Goal: Information Seeking & Learning: Find specific fact

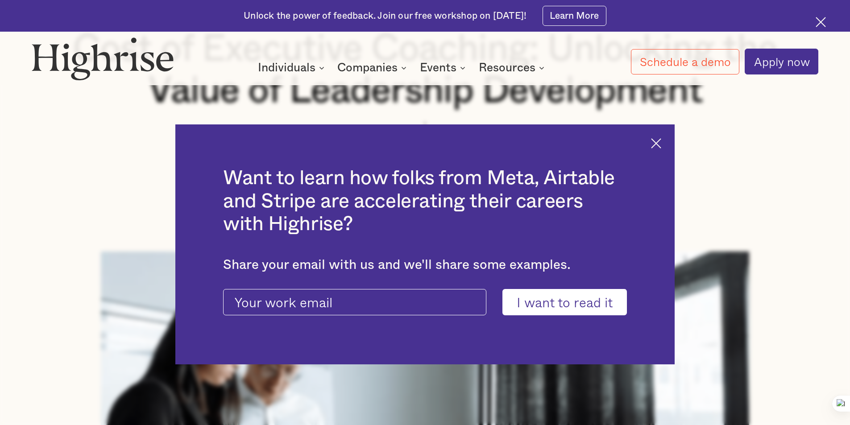
scroll to position [357, 0]
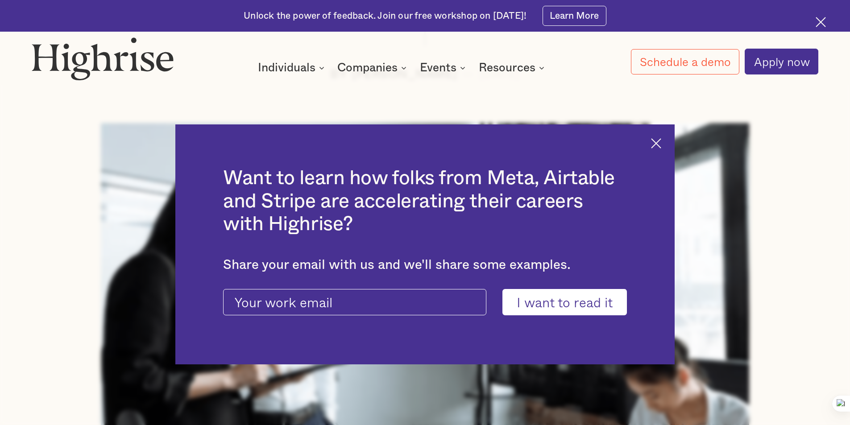
click at [658, 145] on img at bounding box center [656, 143] width 10 height 10
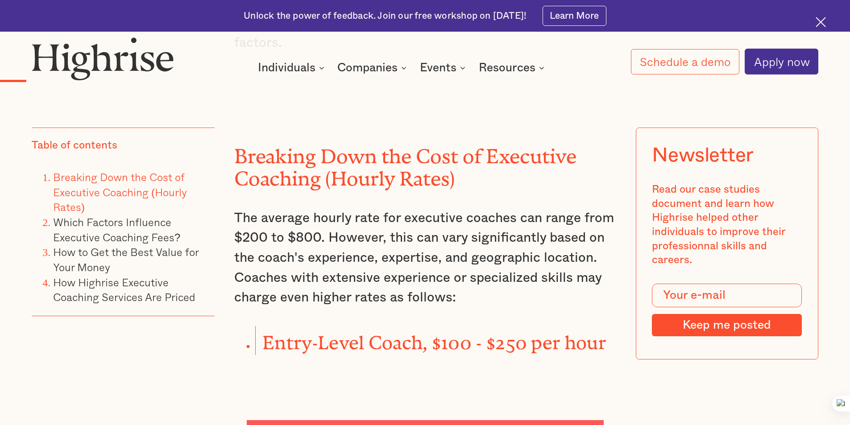
scroll to position [1294, 0]
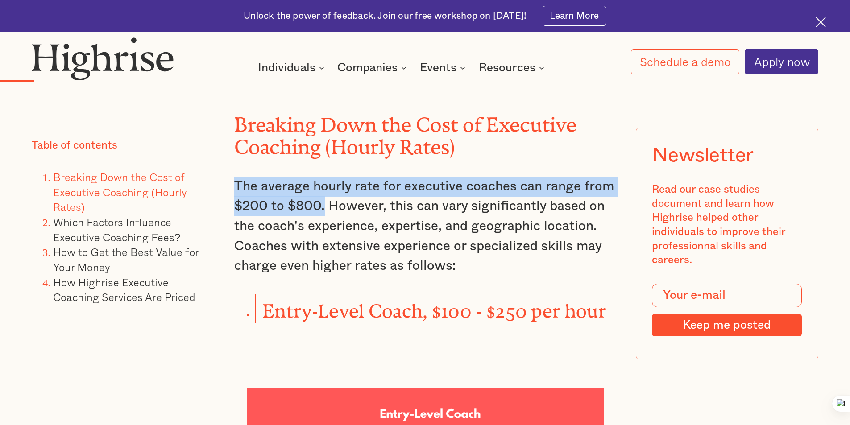
drag, startPoint x: 233, startPoint y: 181, endPoint x: 322, endPoint y: 201, distance: 91.6
click at [322, 201] on p "The average hourly rate for executive coaches can range from $200 to $800. Howe…" at bounding box center [425, 227] width 382 height 100
copy p "The average hourly rate for executive coaches can range from $200 to $800."
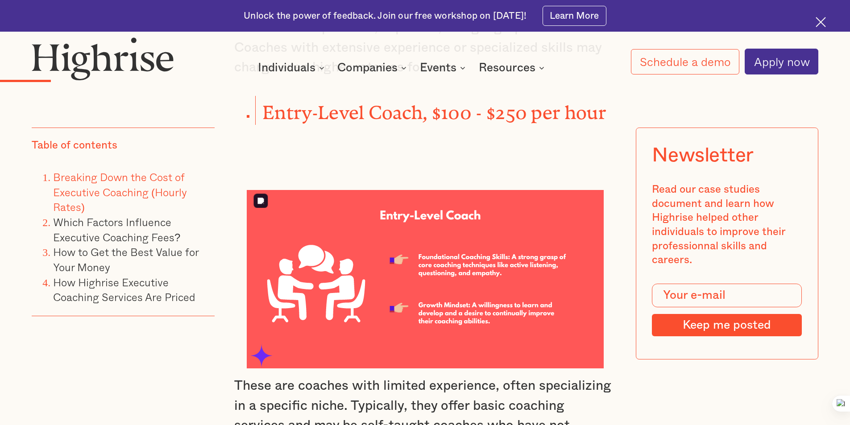
scroll to position [1473, 0]
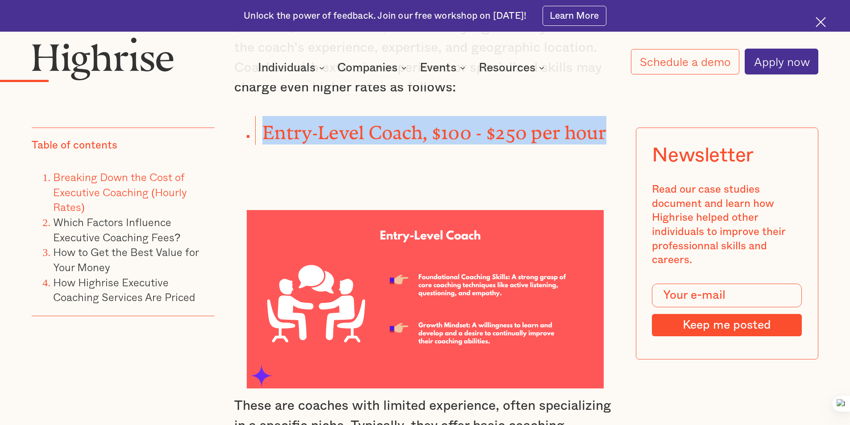
drag, startPoint x: 262, startPoint y: 131, endPoint x: 608, endPoint y: 129, distance: 345.4
click at [606, 129] on strong "Entry-Level Coach, $100 - $250 per hour" at bounding box center [434, 128] width 344 height 12
copy strong "Entry-Level Coach, $100 - $250 per hour"
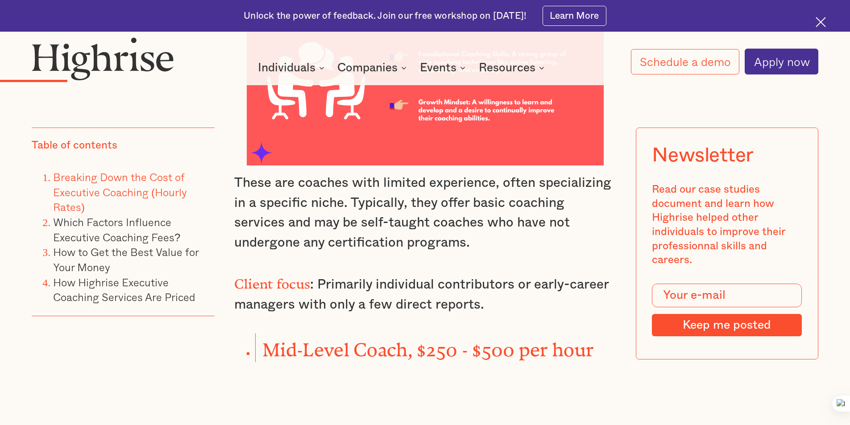
scroll to position [1874, 0]
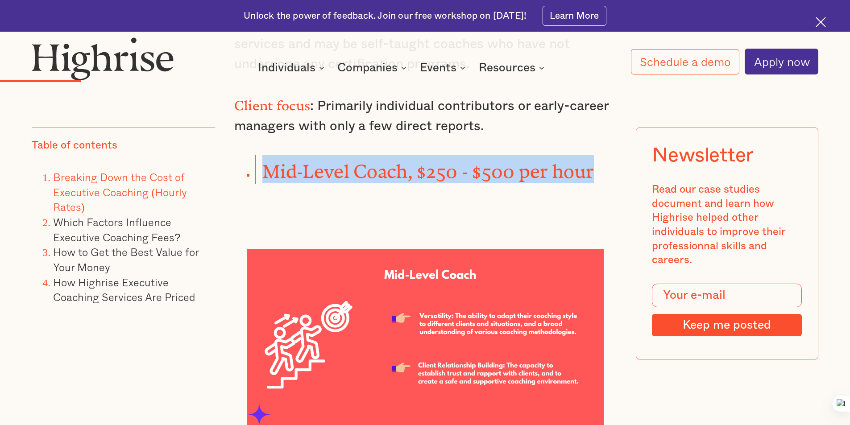
drag, startPoint x: 261, startPoint y: 158, endPoint x: 598, endPoint y: 167, distance: 337.9
click at [598, 167] on li "Mid-Level Coach, $250 - $500 per hour" at bounding box center [435, 169] width 361 height 29
copy strong "Mid-Level Coach, $250 - $500 per hour"
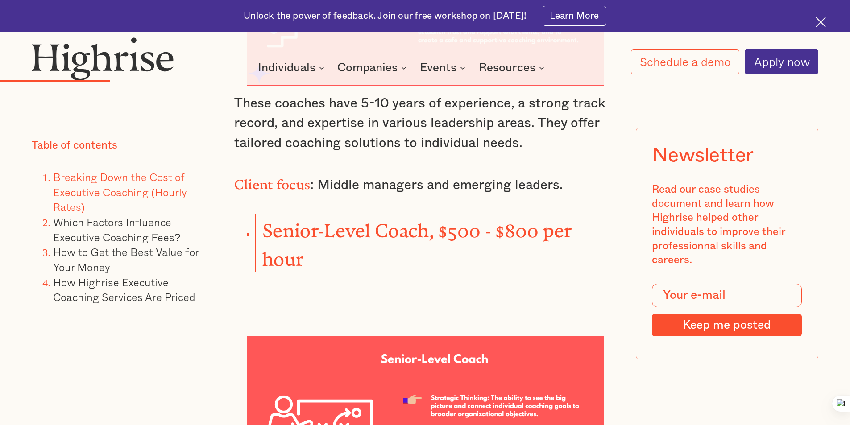
scroll to position [2231, 0]
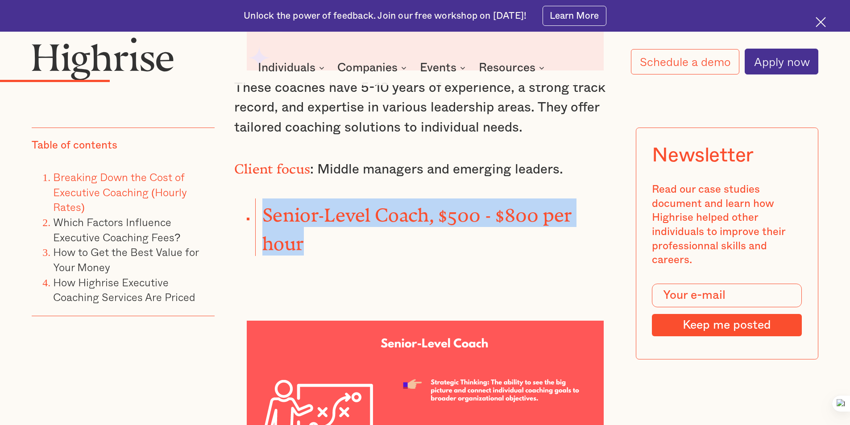
drag, startPoint x: 263, startPoint y: 194, endPoint x: 317, endPoint y: 227, distance: 63.4
click at [317, 227] on li "Senior-Level Coach, $500 - $800 per hour" at bounding box center [435, 228] width 361 height 58
copy strong "Senior-Level Coach, $500 - $800 per hour"
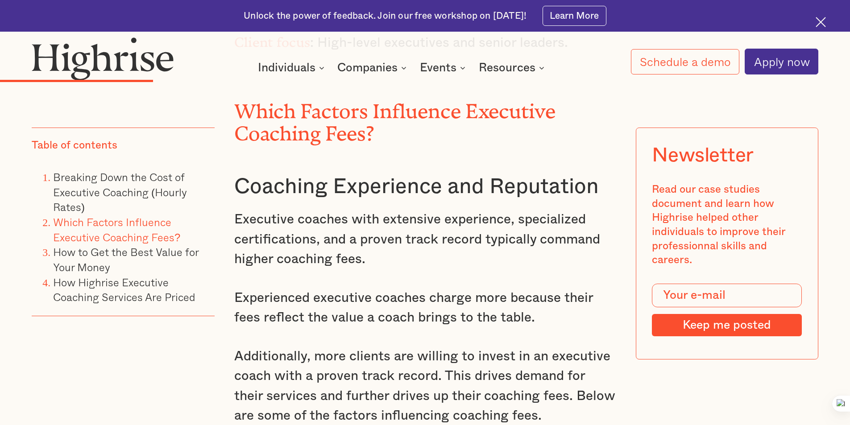
scroll to position [2811, 0]
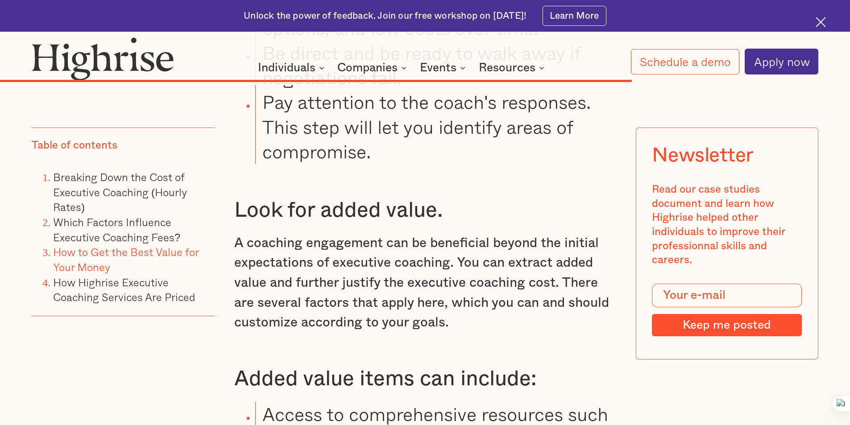
drag, startPoint x: 394, startPoint y: 297, endPoint x: 412, endPoint y: 329, distance: 36.5
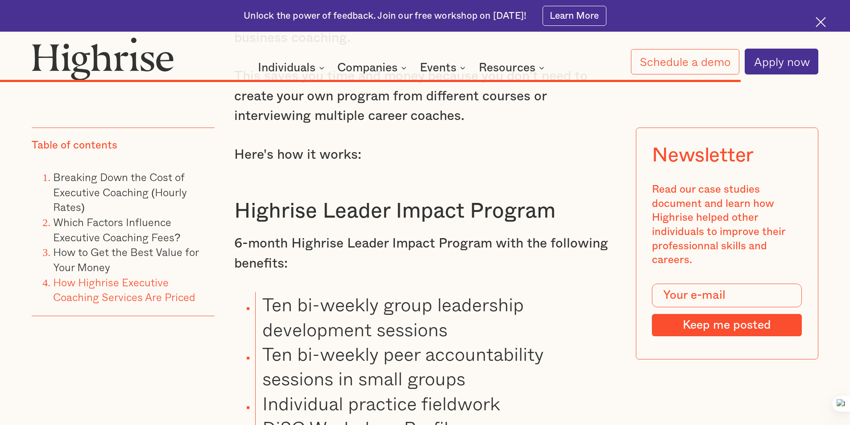
scroll to position [10105, 0]
